Goal: Find specific page/section

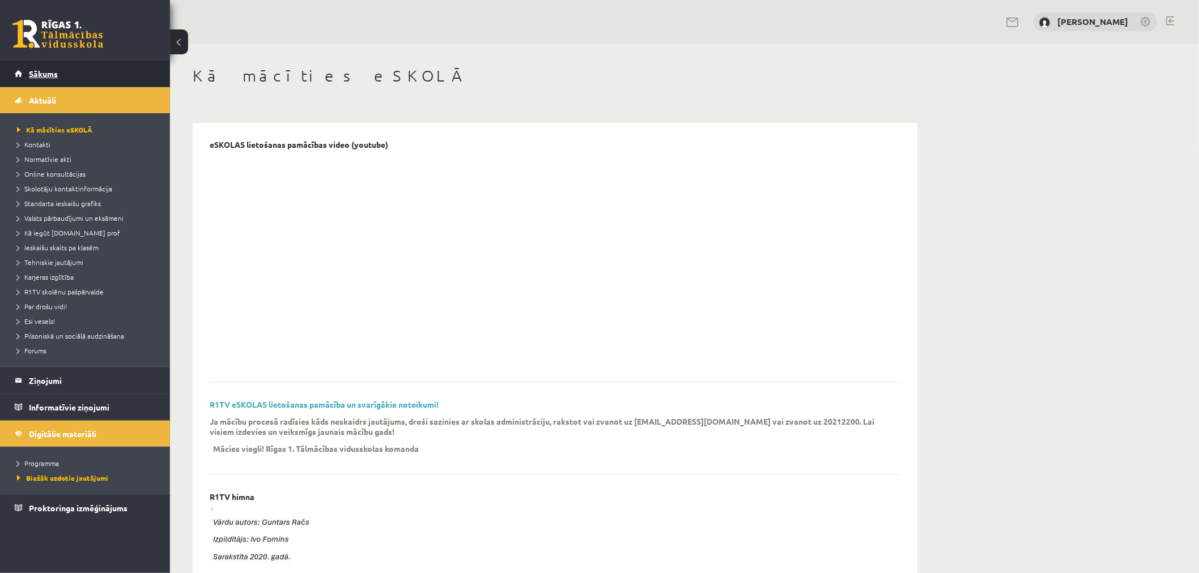
click at [32, 69] on span "Sākums" at bounding box center [43, 74] width 29 height 10
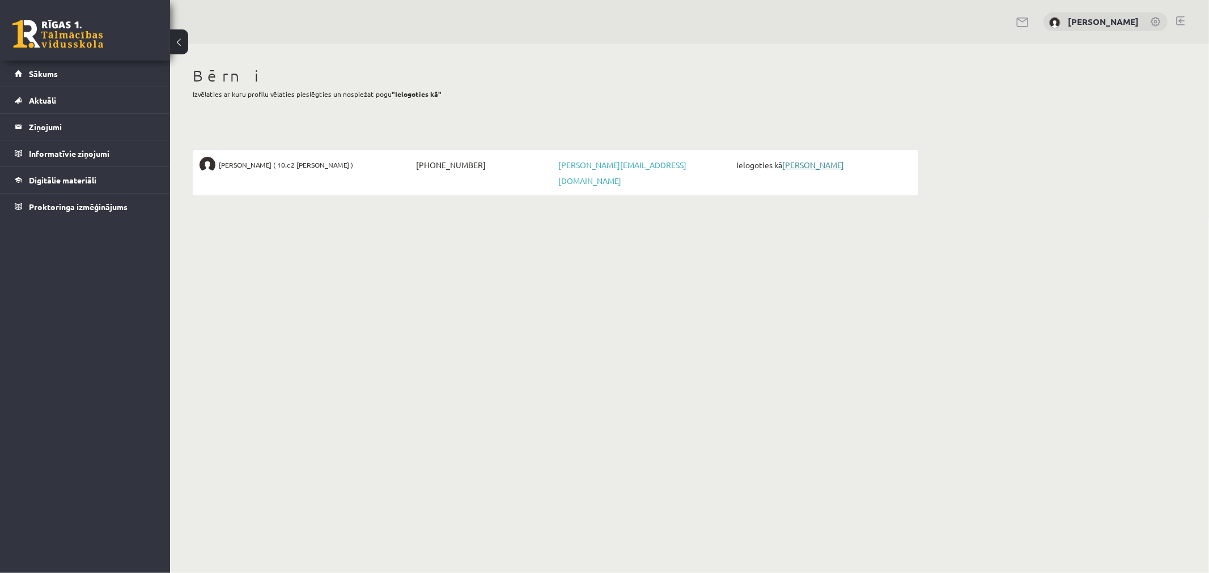
click at [820, 163] on link "[PERSON_NAME]" at bounding box center [813, 165] width 62 height 10
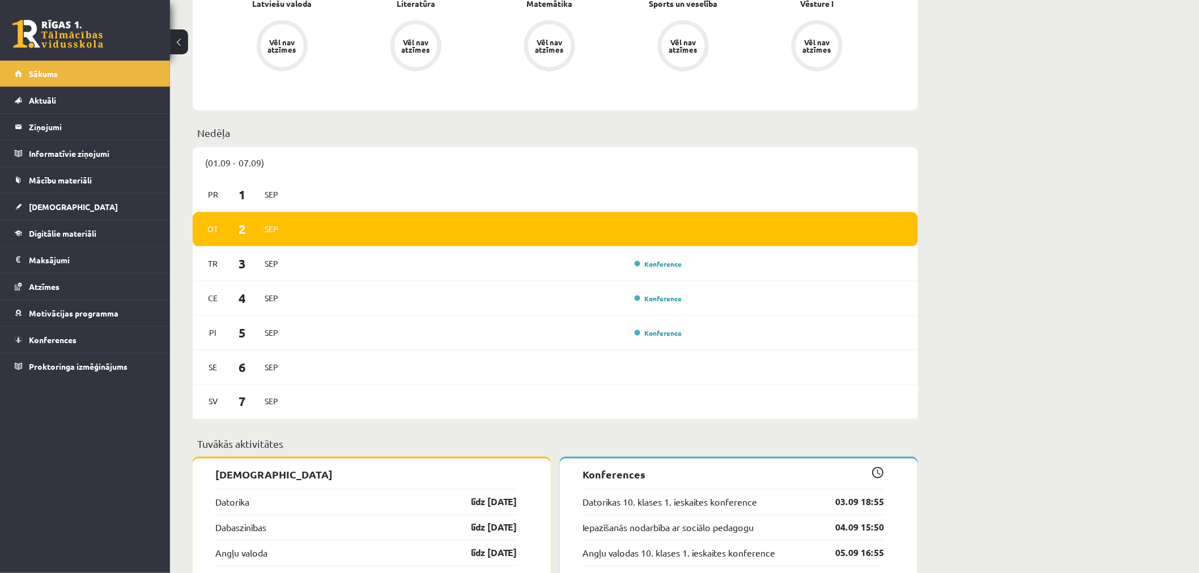
scroll to position [755, 0]
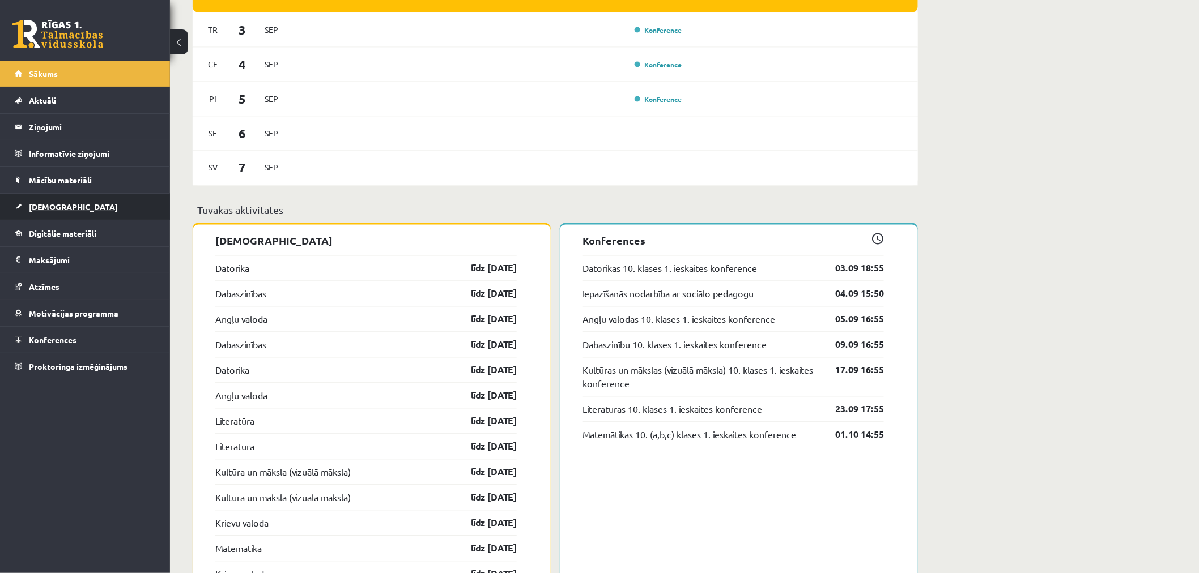
click at [67, 206] on link "[DEMOGRAPHIC_DATA]" at bounding box center [85, 207] width 141 height 26
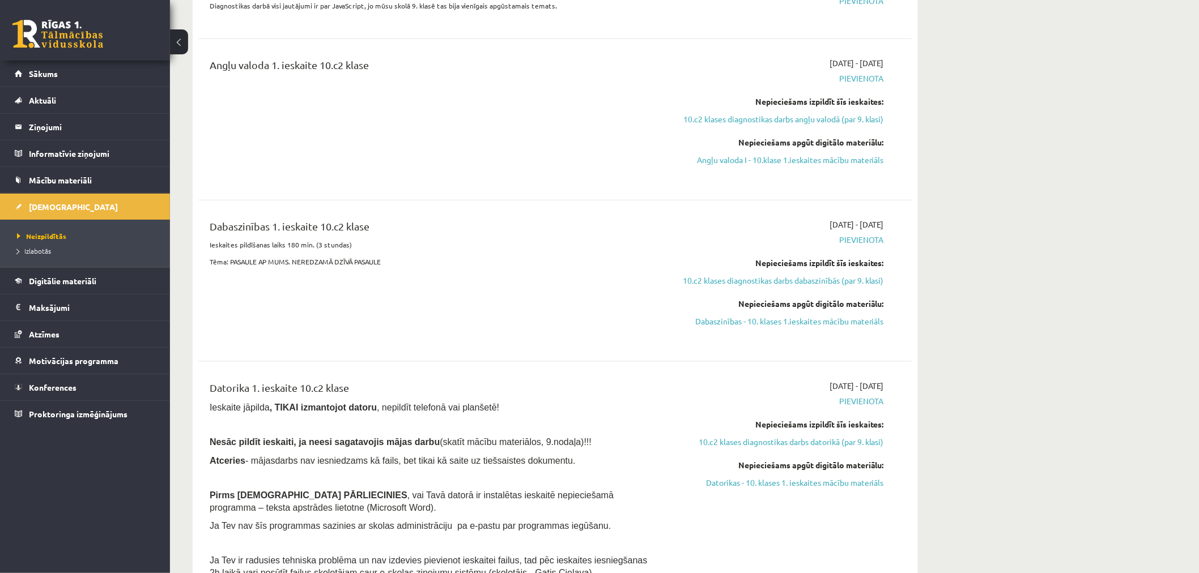
scroll to position [63, 0]
